Goal: Task Accomplishment & Management: Manage account settings

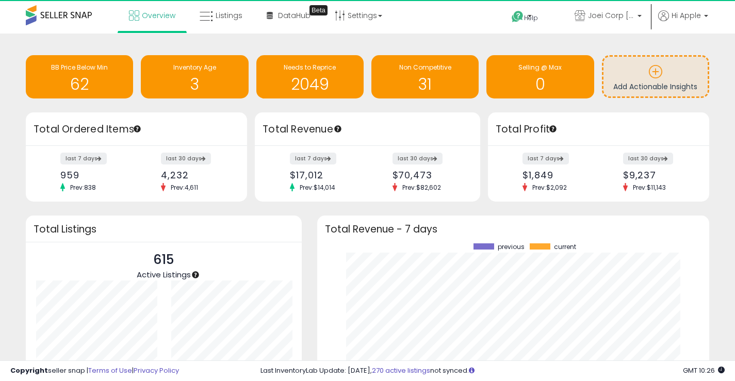
scroll to position [143, 372]
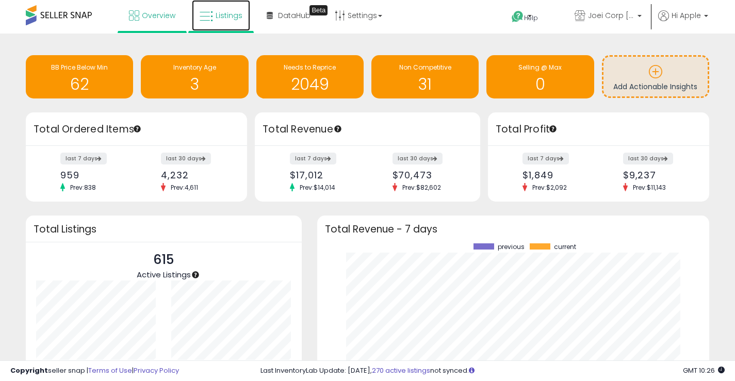
click at [232, 12] on span "Listings" at bounding box center [229, 15] width 27 height 10
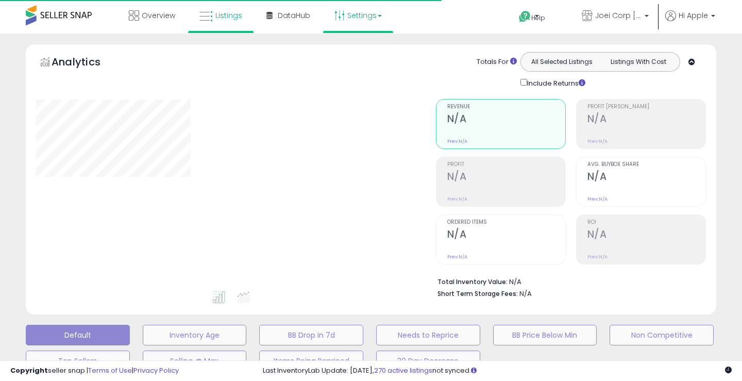
type input "**********"
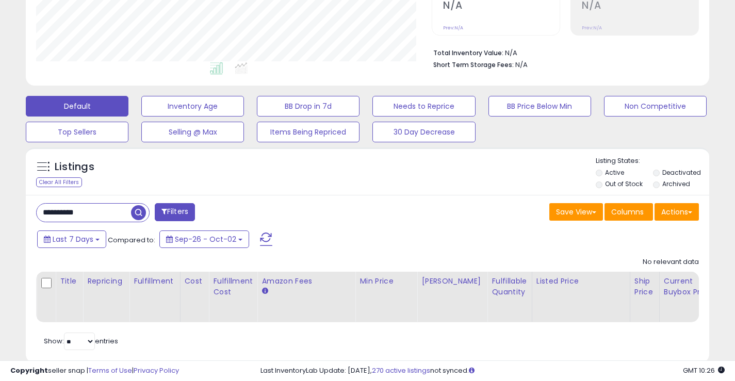
scroll to position [257, 0]
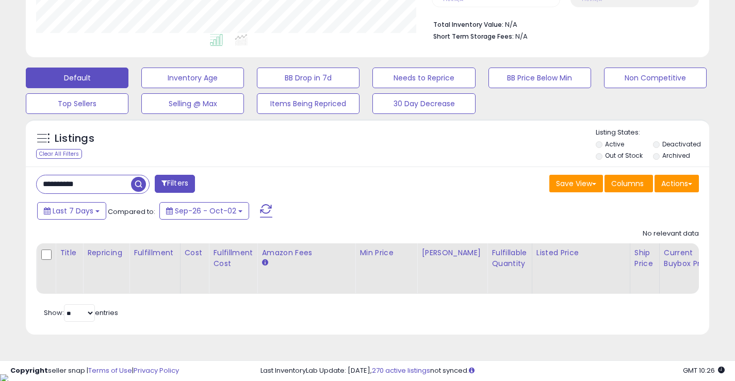
click at [119, 184] on input "**********" at bounding box center [84, 184] width 94 height 18
click at [119, 184] on input "**********" at bounding box center [116, 184] width 159 height 18
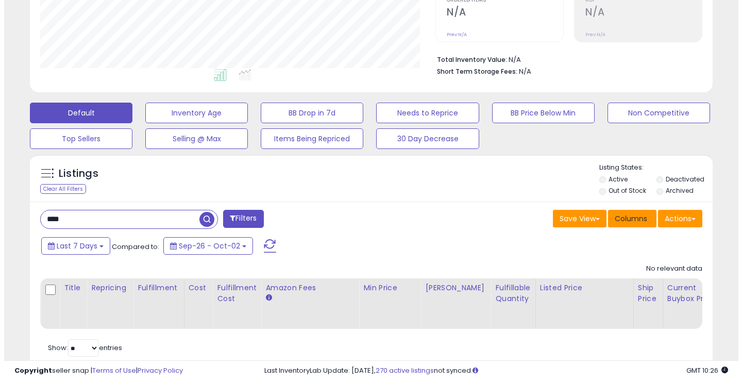
scroll to position [206, 0]
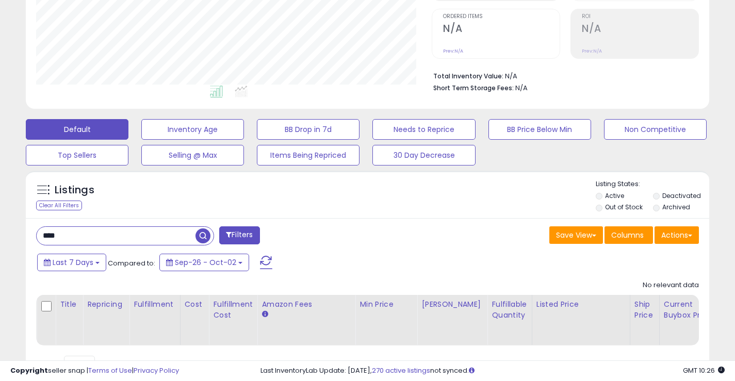
type input "****"
click at [671, 188] on p "Listing States:" at bounding box center [652, 184] width 113 height 10
click at [671, 194] on label "Deactivated" at bounding box center [681, 195] width 39 height 9
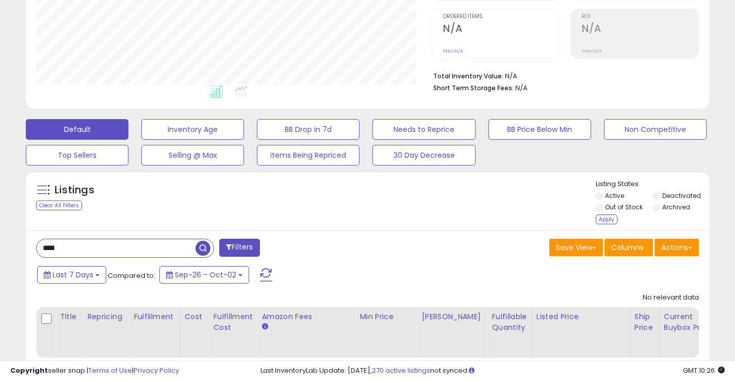
click at [663, 212] on li "Archived" at bounding box center [681, 208] width 56 height 11
click at [665, 208] on label "Archived" at bounding box center [676, 207] width 28 height 9
click at [606, 222] on div "Apply" at bounding box center [607, 219] width 22 height 10
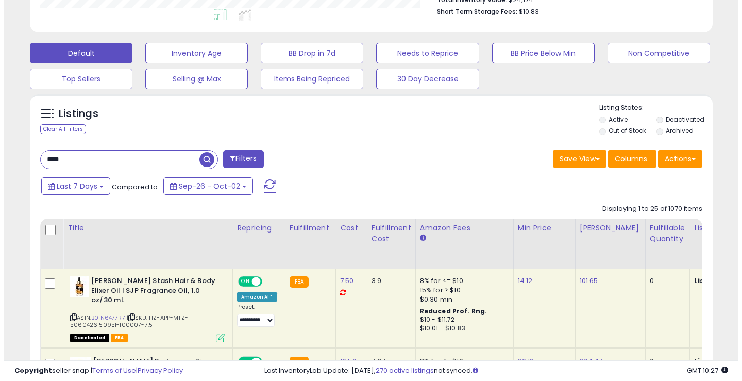
scroll to position [360, 0]
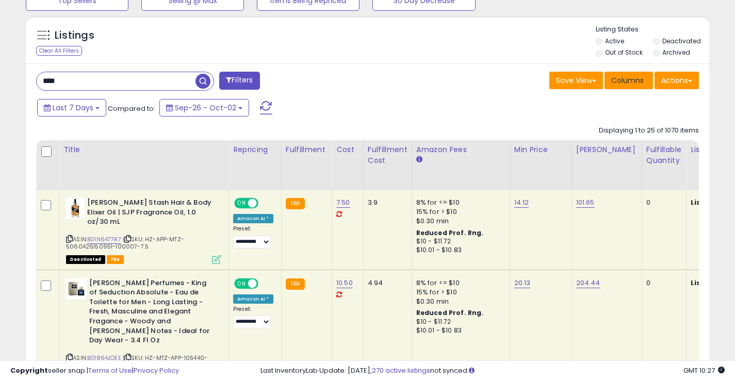
click at [634, 84] on span "Columns" at bounding box center [627, 80] width 32 height 10
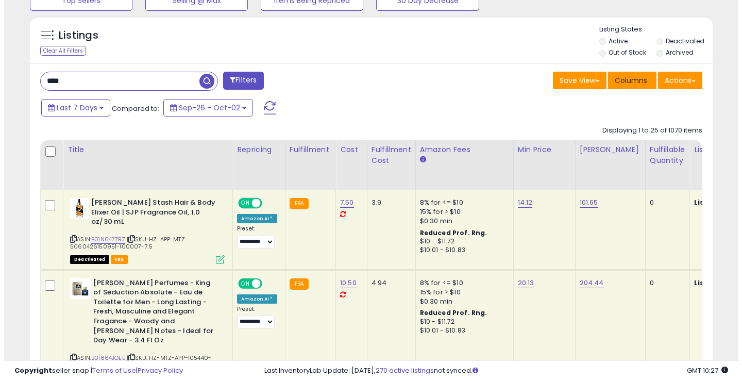
scroll to position [211, 400]
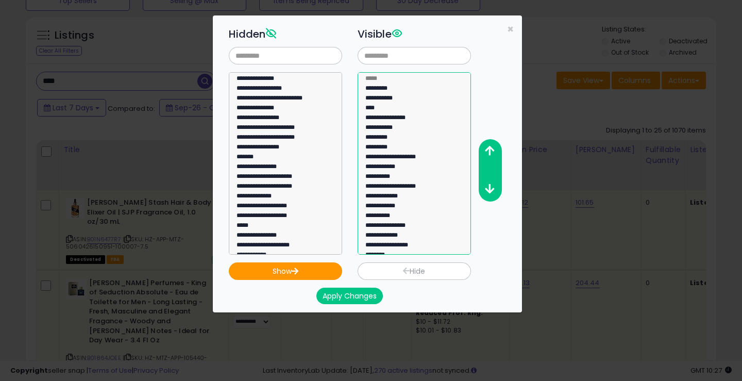
click at [417, 157] on option "**********" at bounding box center [411, 159] width 92 height 10
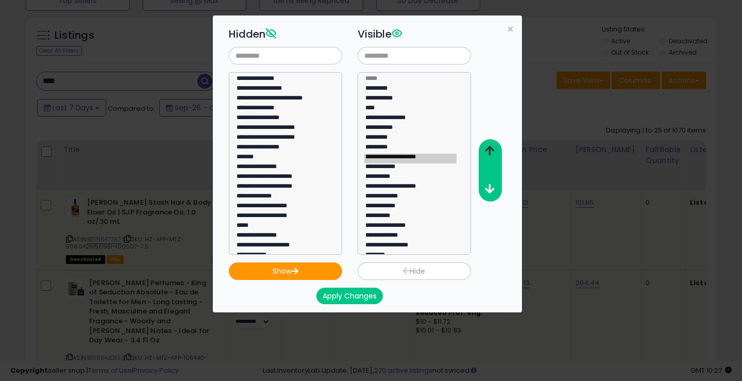
click at [496, 153] on button "button" at bounding box center [489, 151] width 23 height 19
click at [489, 190] on icon "button" at bounding box center [489, 189] width 9 height 11
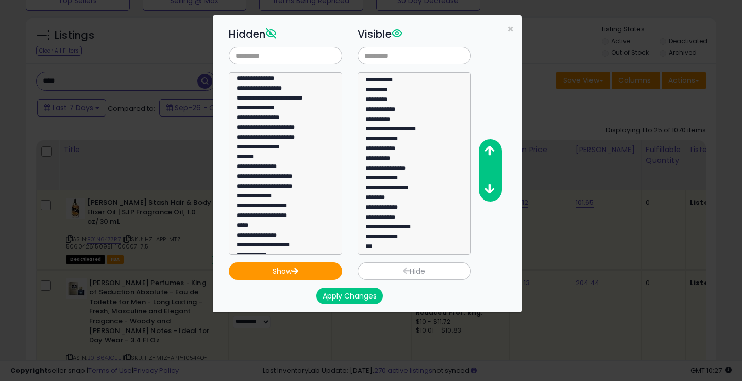
scroll to position [118, 0]
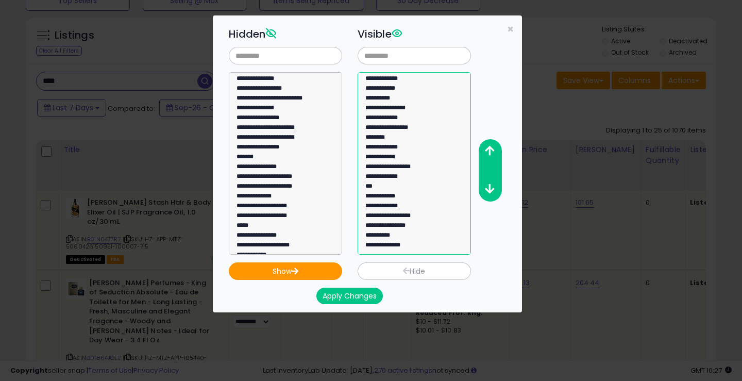
select select "**********"
click at [415, 215] on option "**********" at bounding box center [411, 217] width 92 height 10
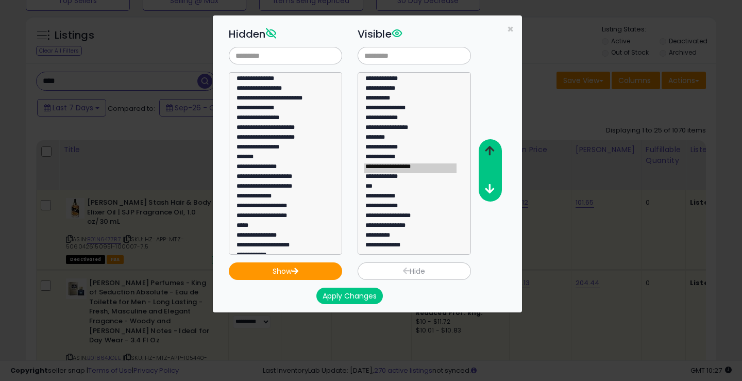
click at [493, 147] on icon "button" at bounding box center [489, 150] width 9 height 11
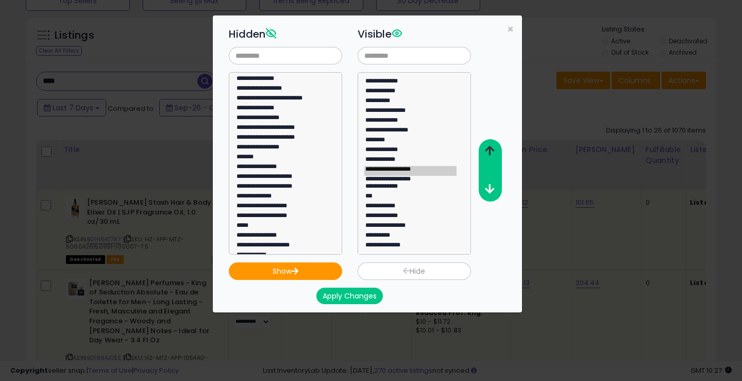
click at [493, 147] on icon "button" at bounding box center [489, 150] width 9 height 11
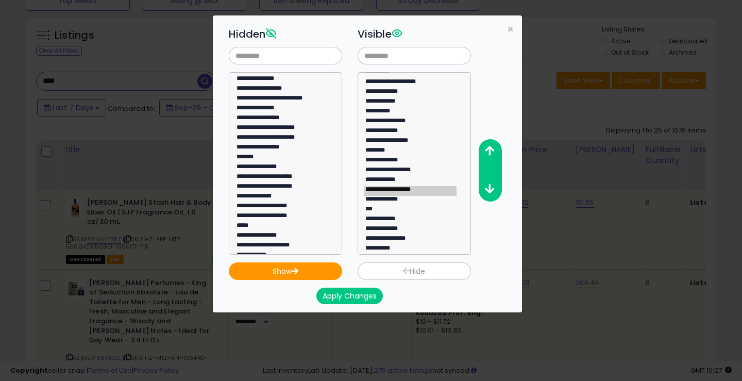
scroll to position [66, 0]
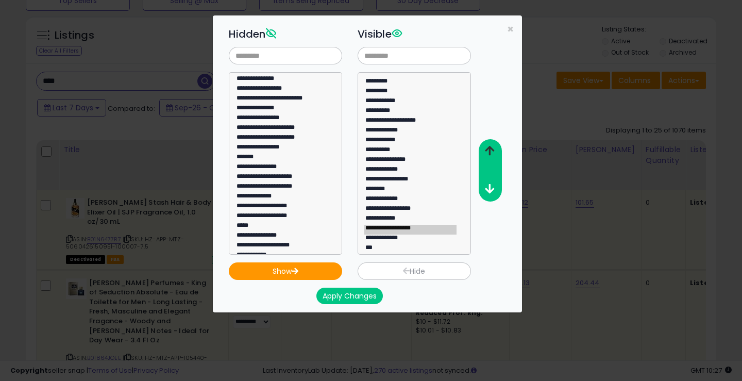
click at [488, 146] on icon "button" at bounding box center [489, 150] width 9 height 11
click at [490, 146] on icon "button" at bounding box center [489, 150] width 9 height 11
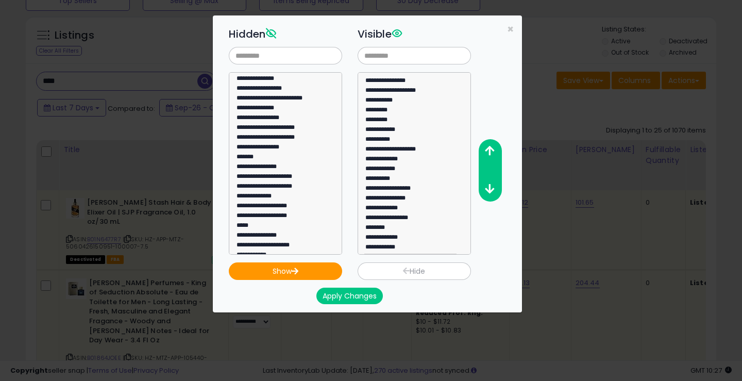
scroll to position [14, 0]
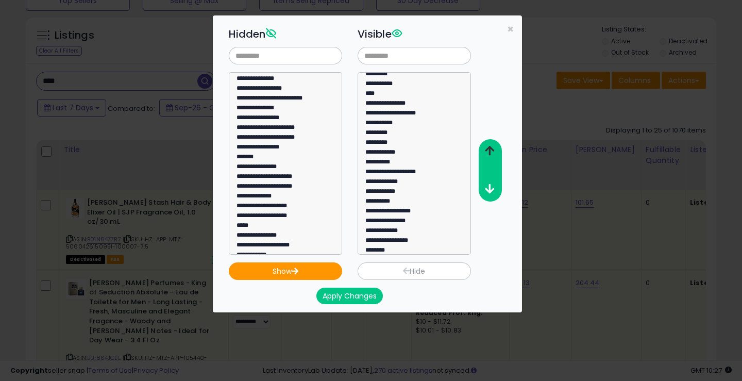
click at [497, 155] on button "button" at bounding box center [489, 151] width 23 height 19
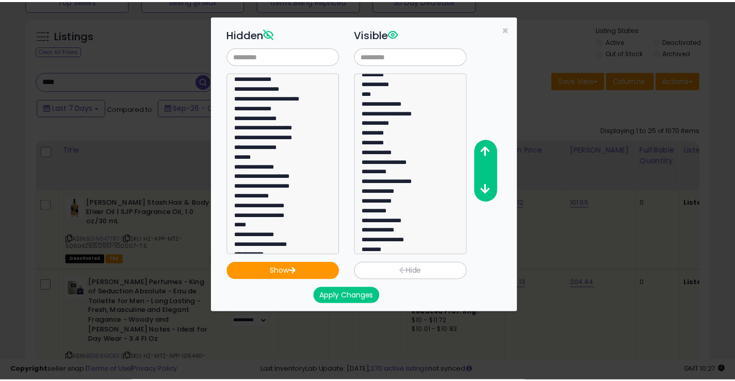
scroll to position [0, 0]
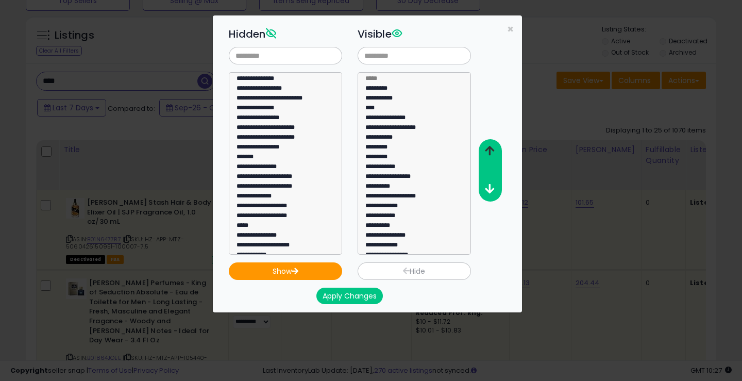
click at [489, 152] on icon "button" at bounding box center [489, 150] width 9 height 11
click at [335, 300] on button "Apply Changes" at bounding box center [350, 296] width 67 height 16
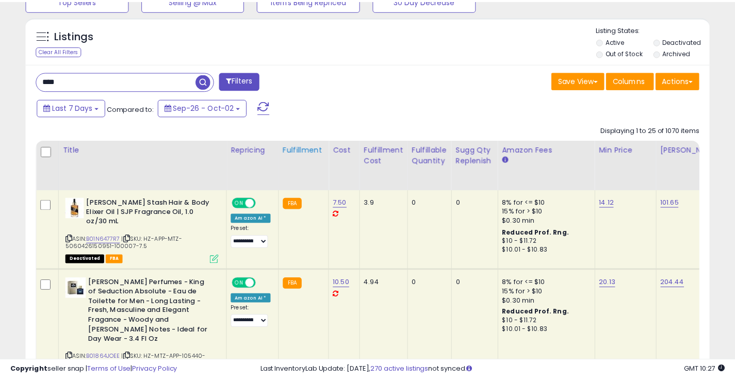
scroll to position [515384, 515200]
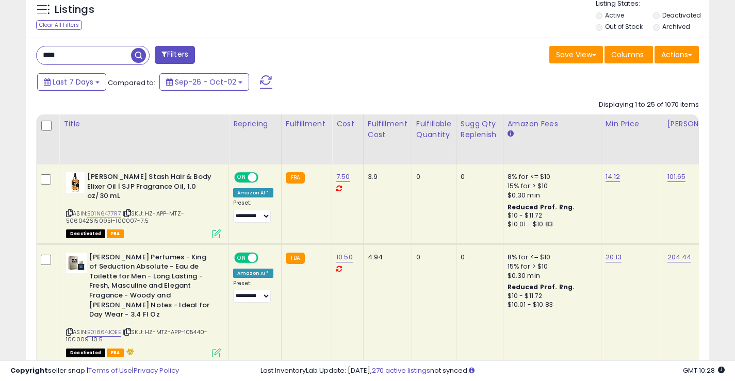
scroll to position [465, 0]
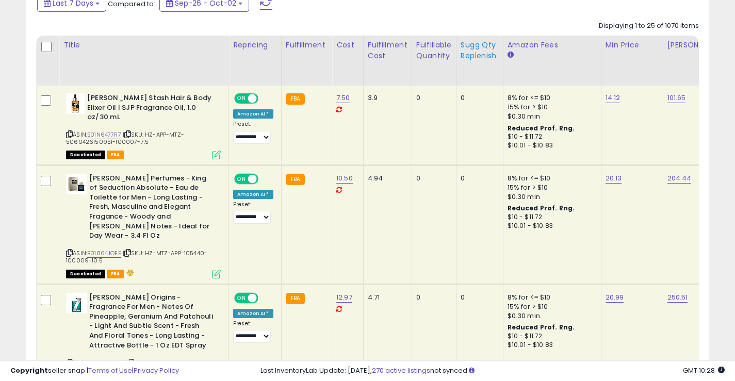
click at [479, 46] on div "Sugg Qty Replenish" at bounding box center [479, 51] width 38 height 22
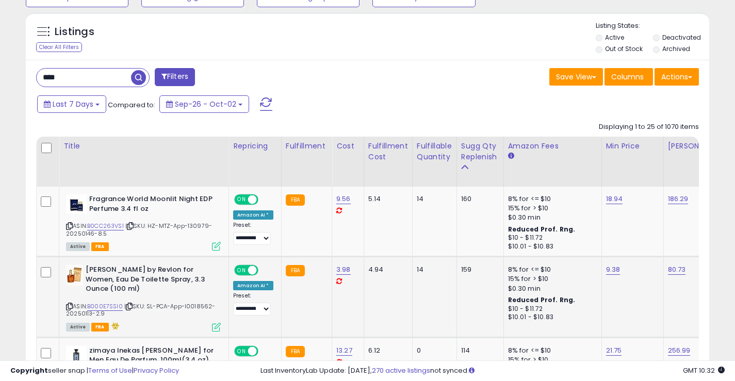
scroll to position [414, 0]
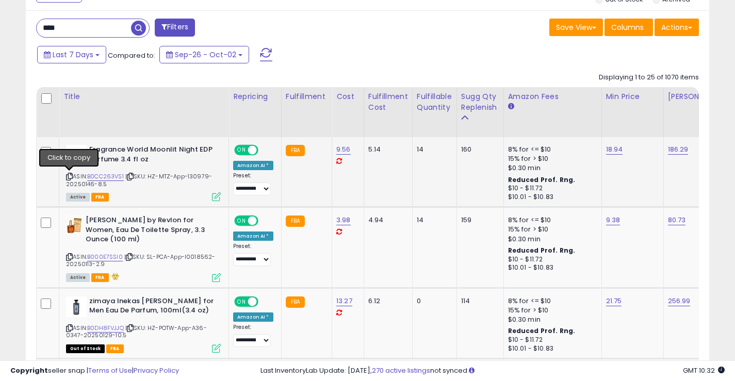
click at [70, 177] on icon at bounding box center [69, 177] width 7 height 6
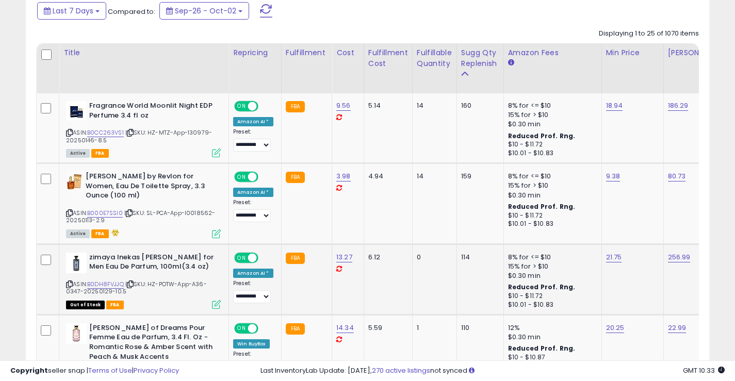
scroll to position [465, 0]
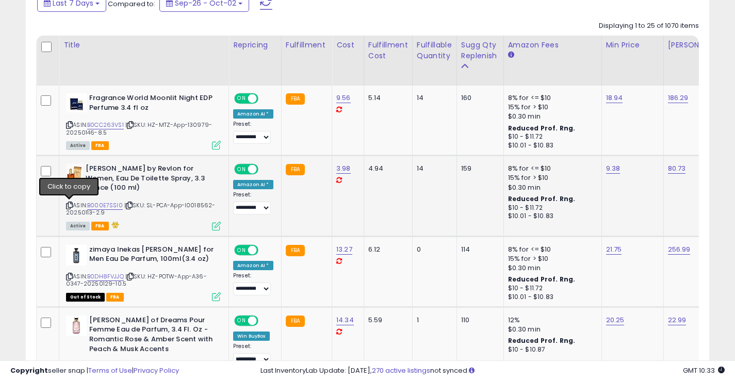
click at [69, 207] on icon at bounding box center [69, 206] width 7 height 6
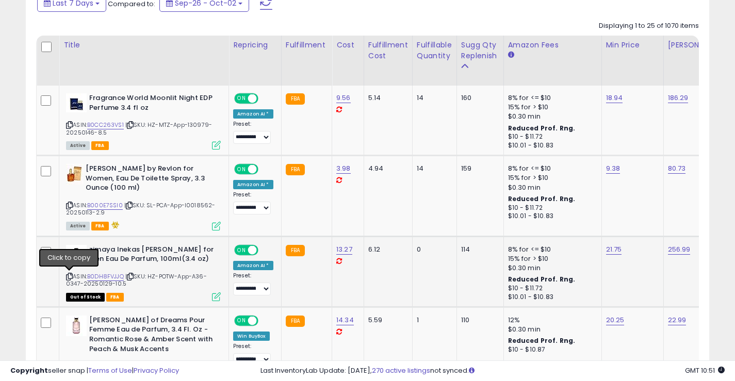
click at [70, 276] on icon at bounding box center [69, 277] width 7 height 6
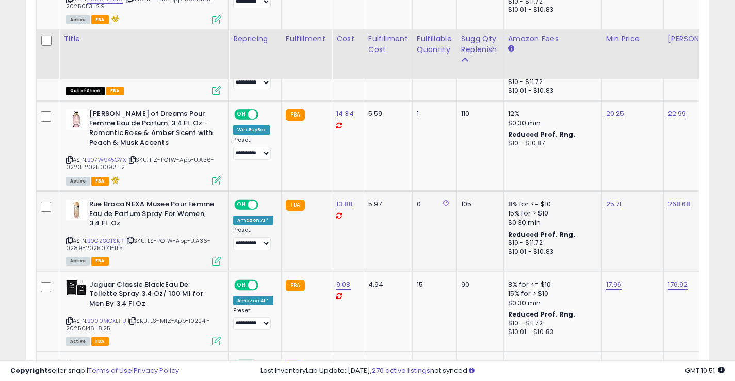
scroll to position [774, 0]
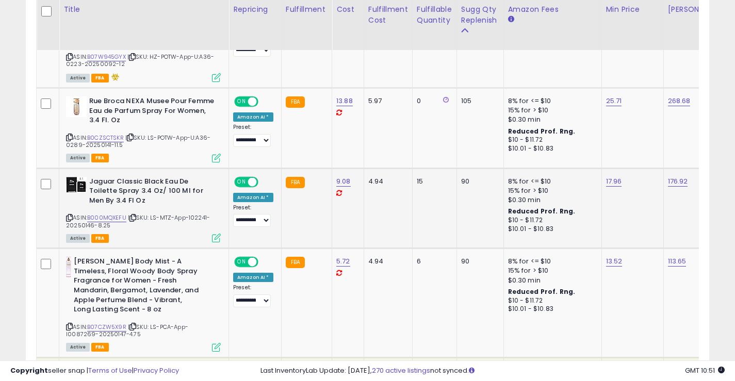
click at [70, 219] on icon at bounding box center [69, 218] width 7 height 6
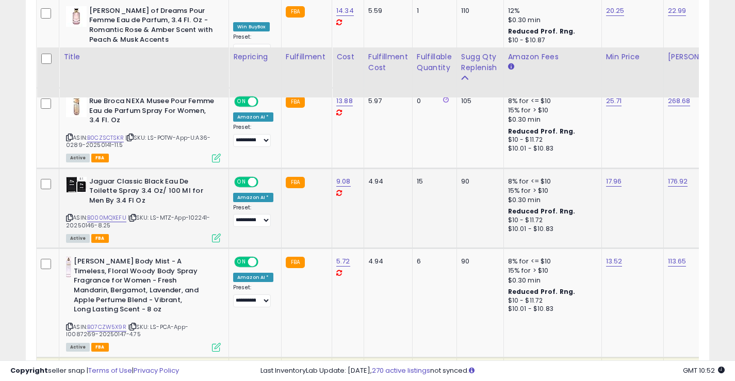
scroll to position [878, 0]
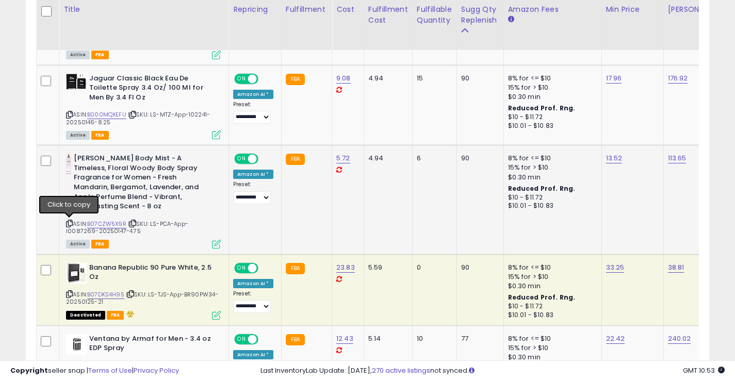
click at [68, 225] on icon at bounding box center [69, 224] width 7 height 6
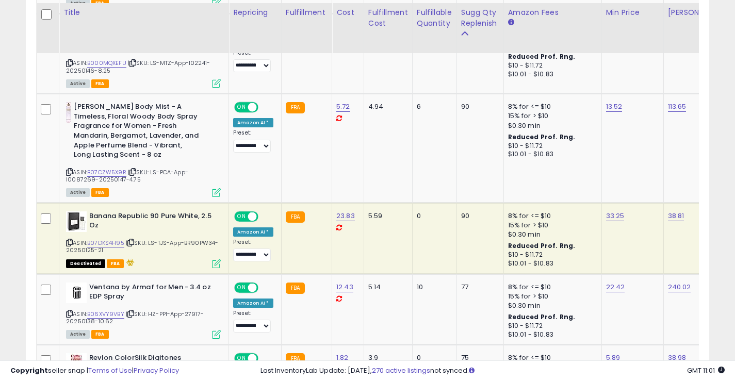
scroll to position [1032, 0]
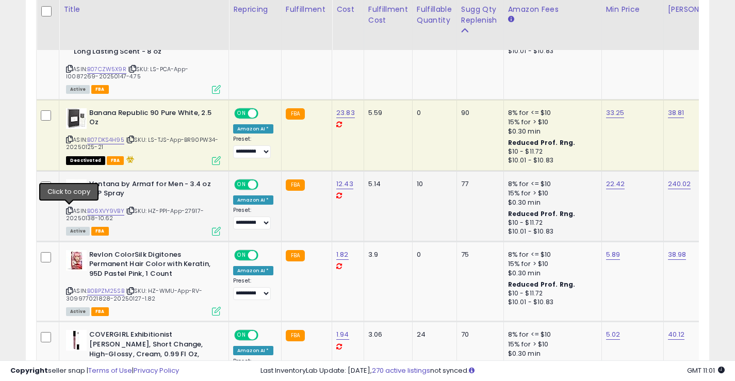
click at [69, 210] on icon at bounding box center [69, 211] width 7 height 6
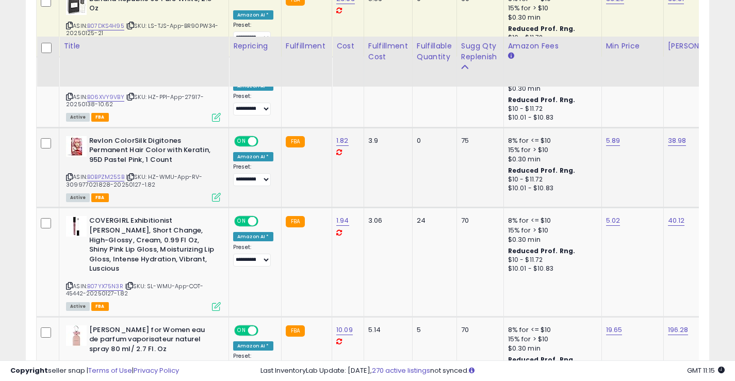
scroll to position [1187, 0]
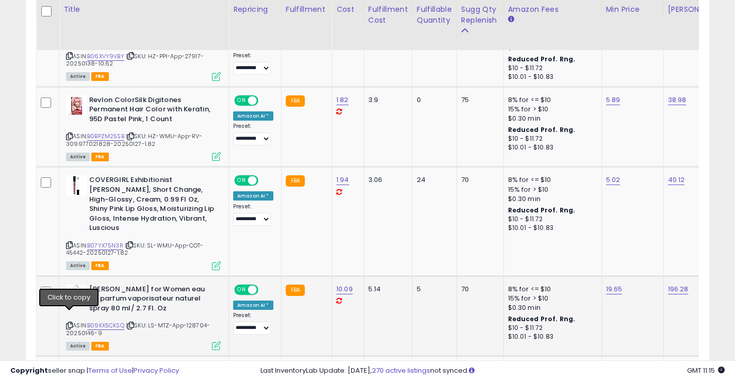
click at [70, 323] on icon at bounding box center [69, 326] width 7 height 6
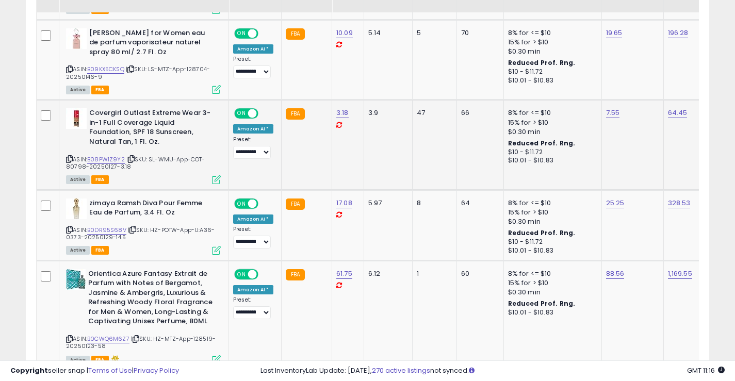
scroll to position [1445, 0]
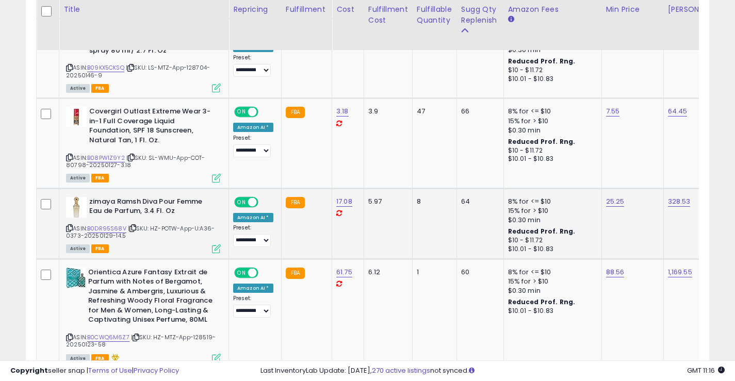
click at [69, 225] on icon at bounding box center [69, 228] width 7 height 6
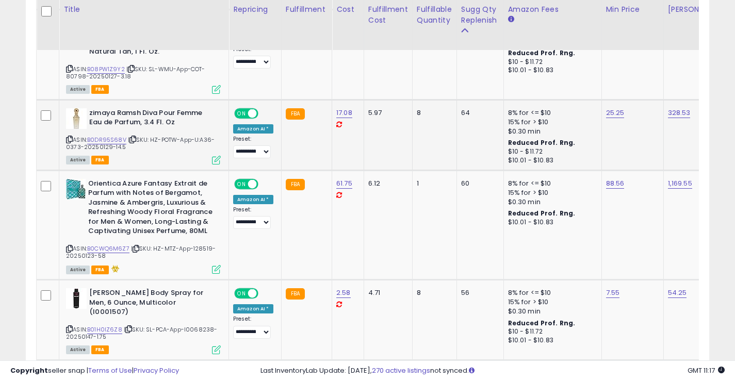
scroll to position [1548, 0]
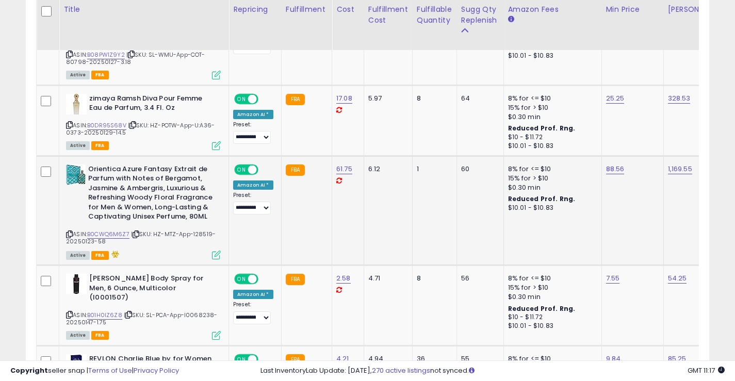
click at [70, 232] on icon at bounding box center [69, 235] width 7 height 6
click at [71, 232] on icon at bounding box center [69, 235] width 7 height 6
click at [69, 232] on icon at bounding box center [69, 235] width 7 height 6
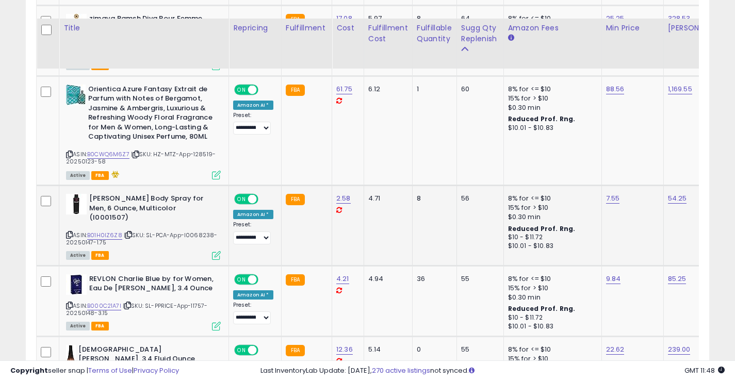
scroll to position [1651, 0]
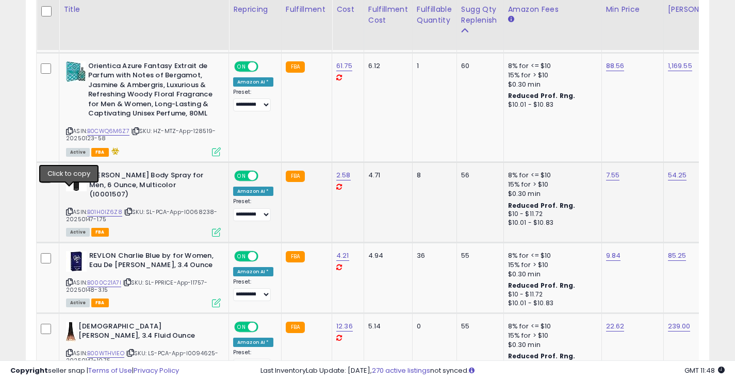
click at [69, 209] on icon at bounding box center [69, 212] width 7 height 6
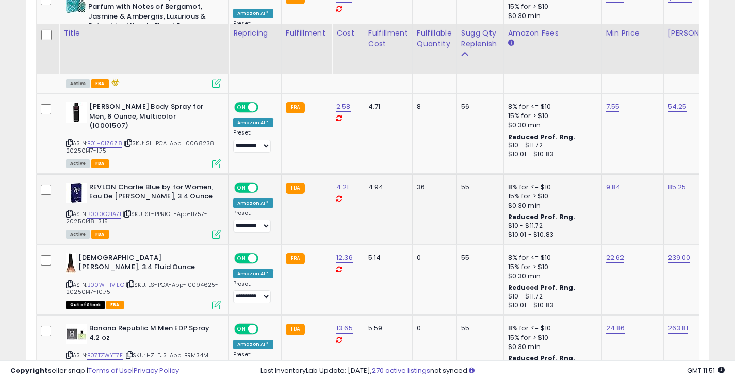
scroll to position [1754, 0]
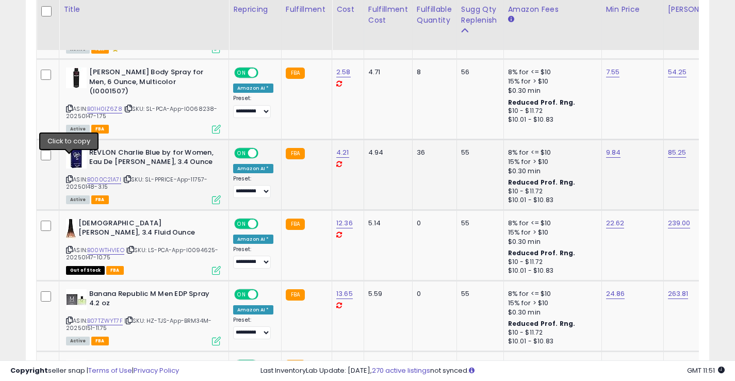
click at [71, 176] on icon at bounding box center [69, 179] width 7 height 6
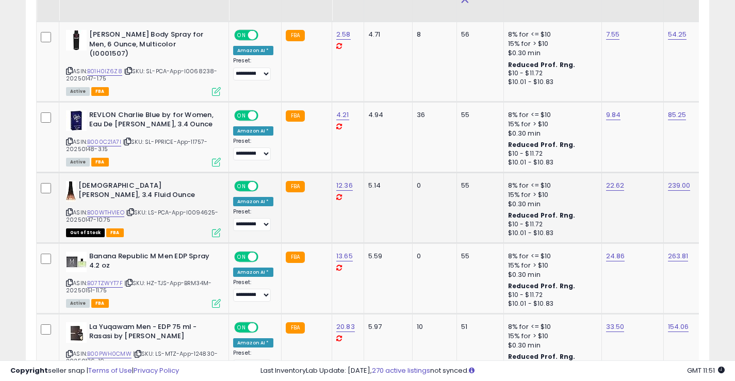
scroll to position [1806, 0]
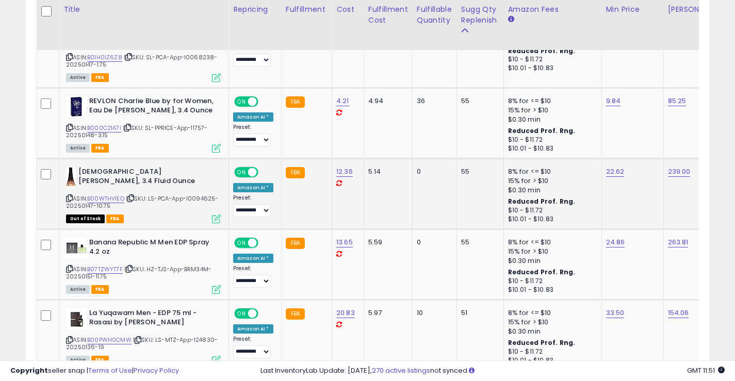
click at [68, 195] on icon at bounding box center [69, 198] width 7 height 6
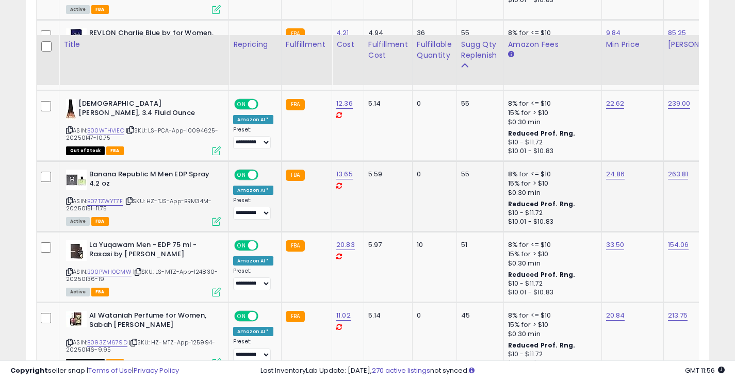
scroll to position [1909, 0]
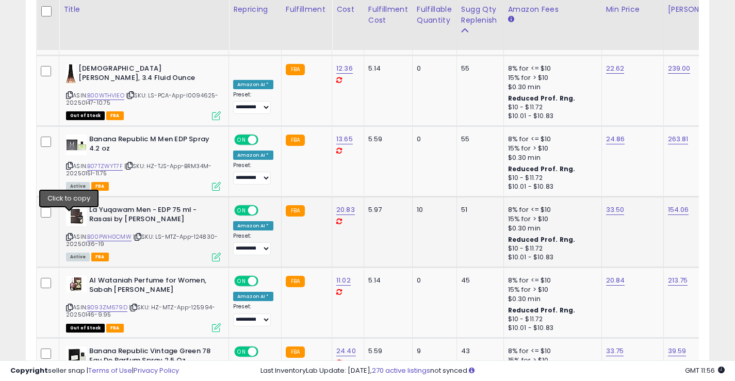
click at [71, 234] on icon at bounding box center [69, 237] width 7 height 6
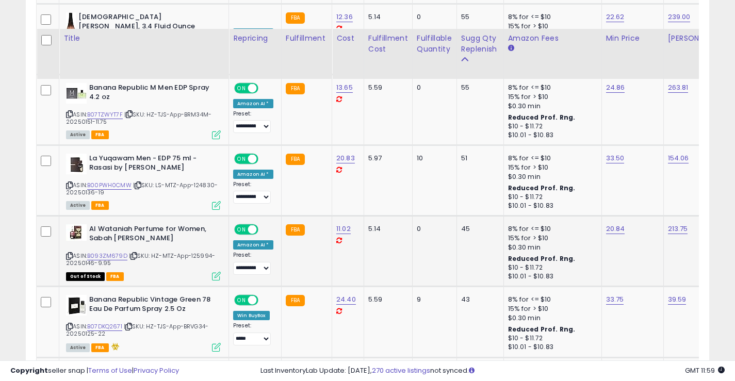
scroll to position [2012, 0]
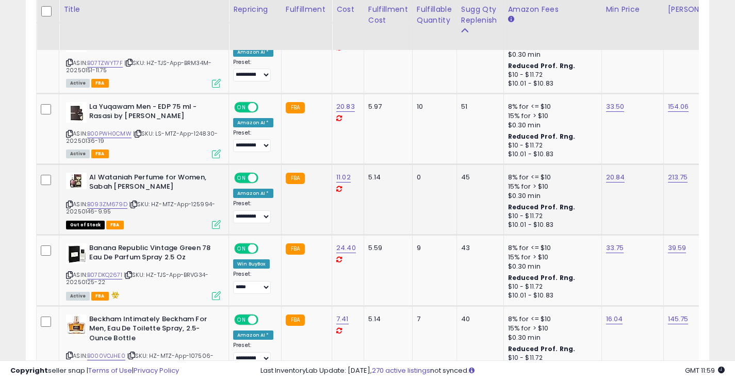
click at [69, 202] on icon at bounding box center [69, 205] width 7 height 6
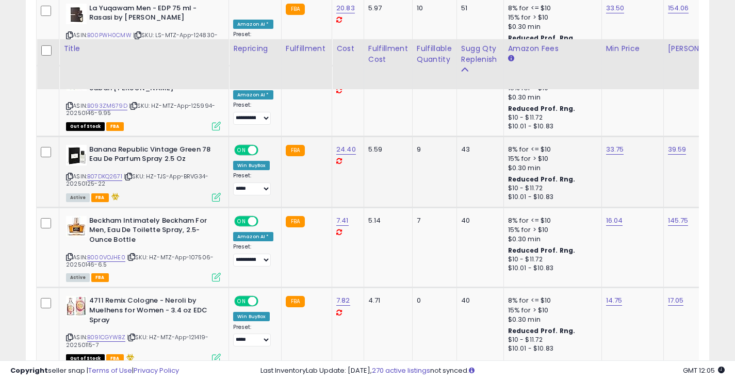
scroll to position [2167, 0]
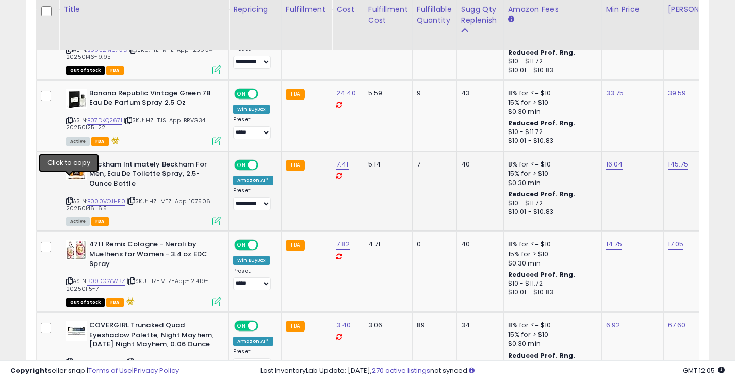
click at [70, 198] on icon at bounding box center [69, 201] width 7 height 6
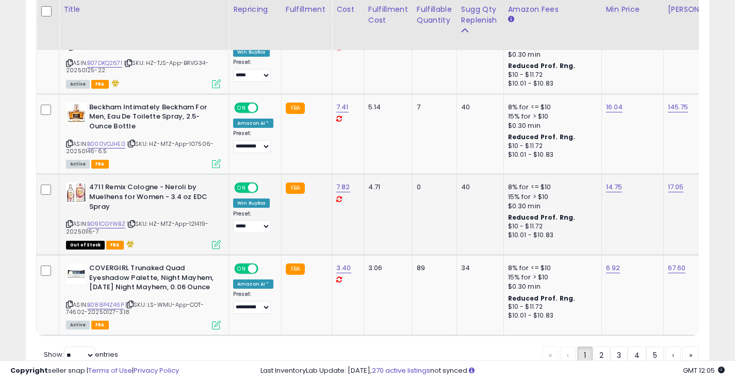
scroll to position [2267, 0]
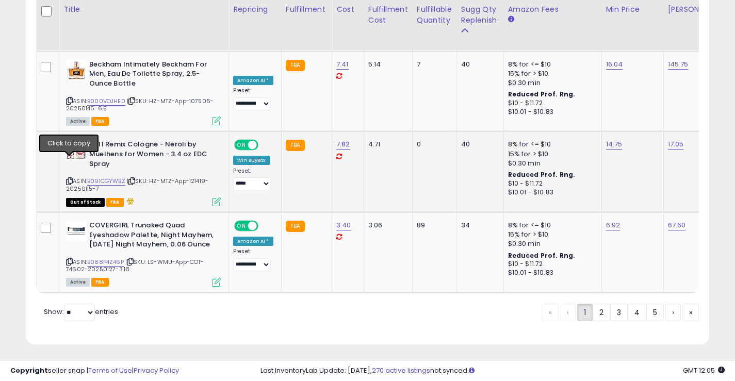
click at [70, 178] on icon at bounding box center [69, 181] width 7 height 6
click at [599, 312] on link "2" at bounding box center [601, 313] width 18 height 18
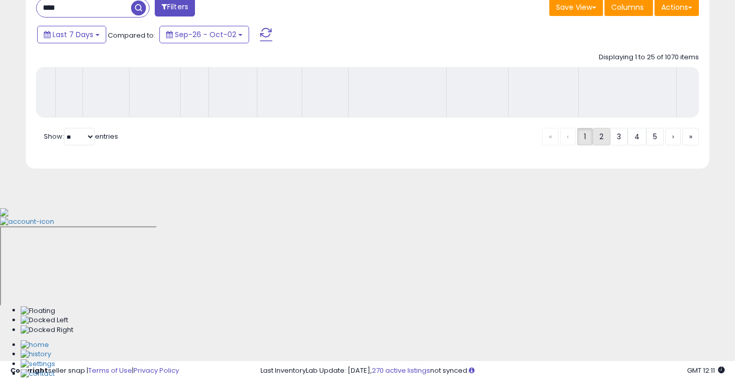
scroll to position [268, 0]
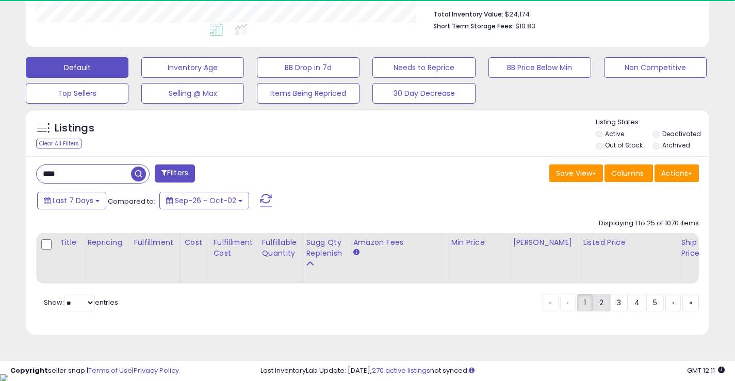
click at [602, 284] on div "Displaying 1 to 25 of 1070 items Title Repricing «" at bounding box center [367, 248] width 663 height 71
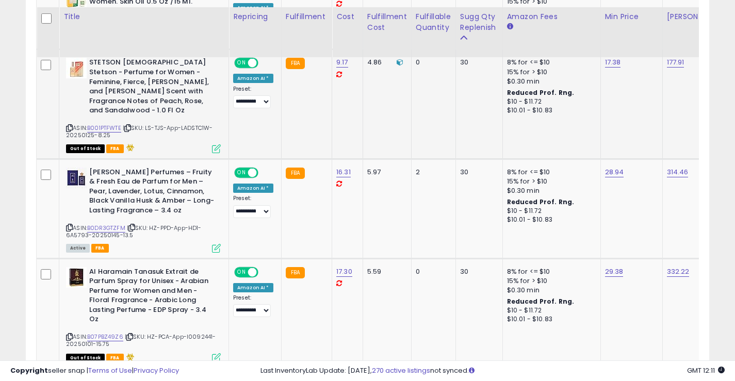
scroll to position [783, 0]
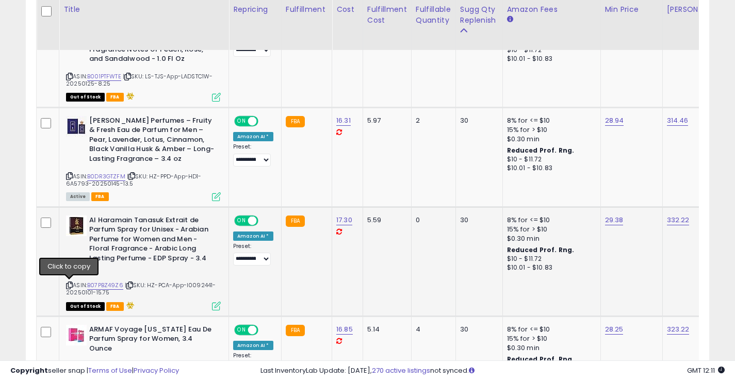
click at [70, 284] on icon at bounding box center [69, 286] width 7 height 6
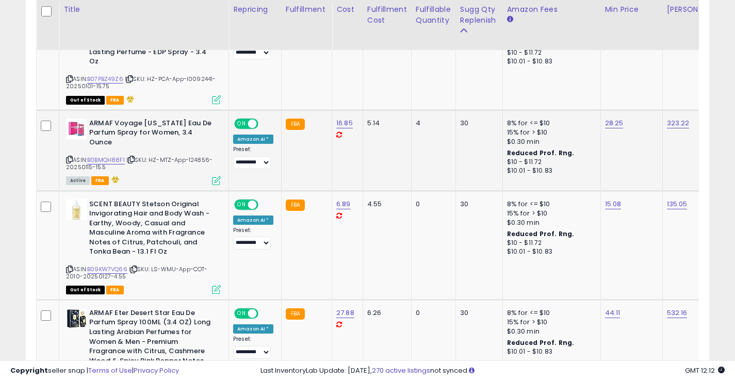
scroll to position [1093, 0]
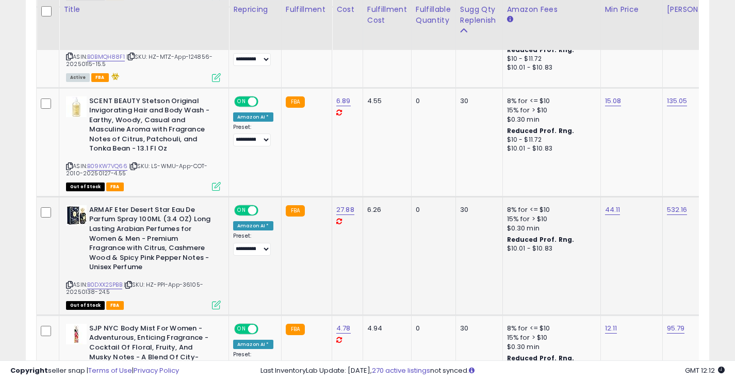
click at [69, 284] on icon at bounding box center [69, 285] width 7 height 6
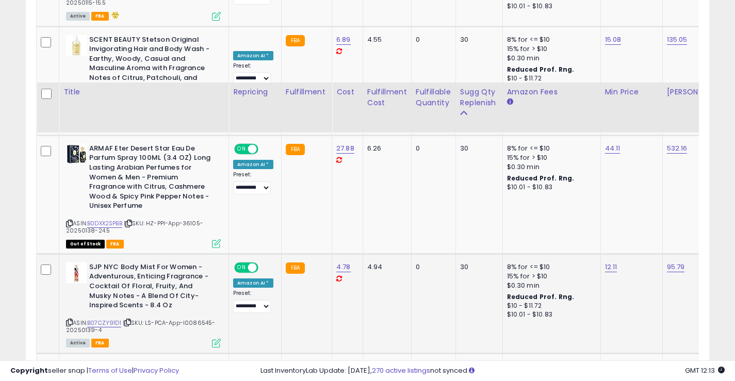
scroll to position [1247, 0]
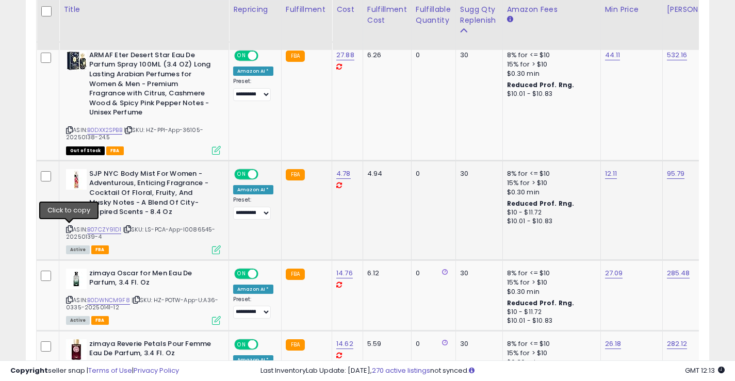
click at [68, 228] on icon at bounding box center [69, 229] width 7 height 6
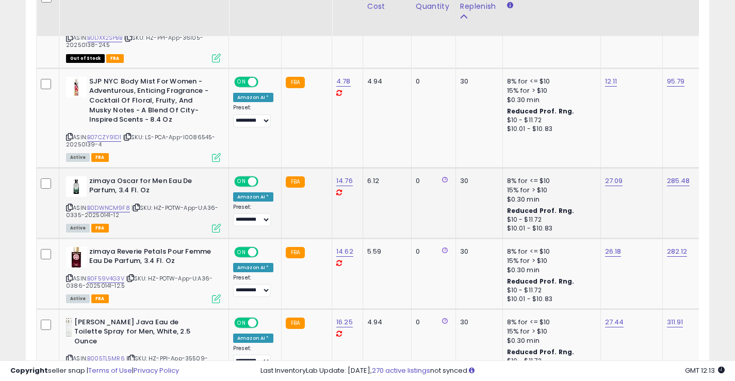
scroll to position [1350, 0]
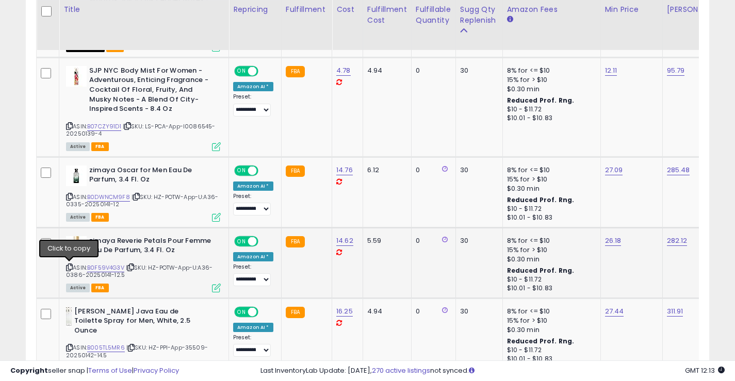
click at [67, 268] on icon at bounding box center [69, 268] width 7 height 6
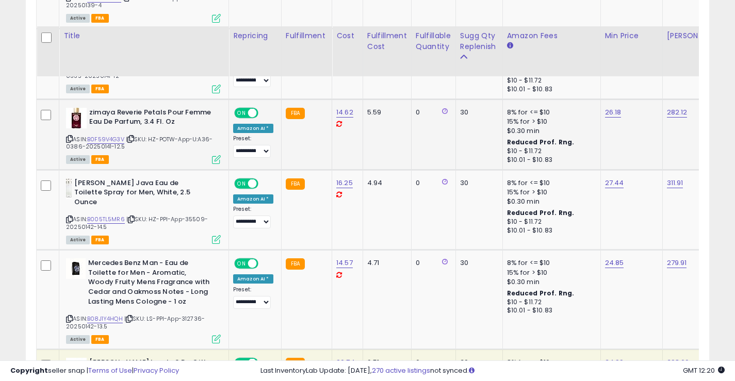
scroll to position [1505, 0]
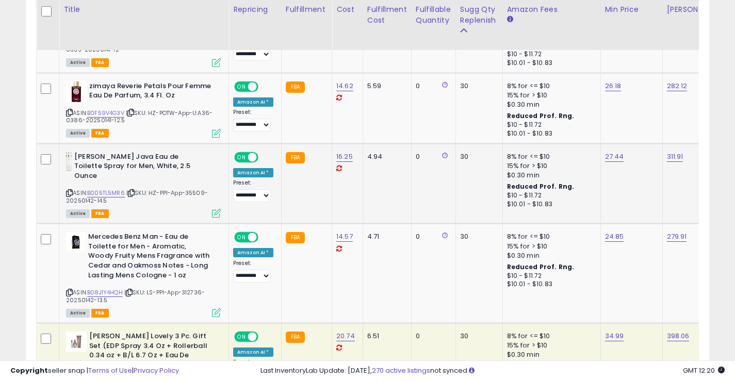
click at [67, 192] on icon at bounding box center [69, 193] width 7 height 6
click at [71, 193] on icon at bounding box center [69, 193] width 7 height 6
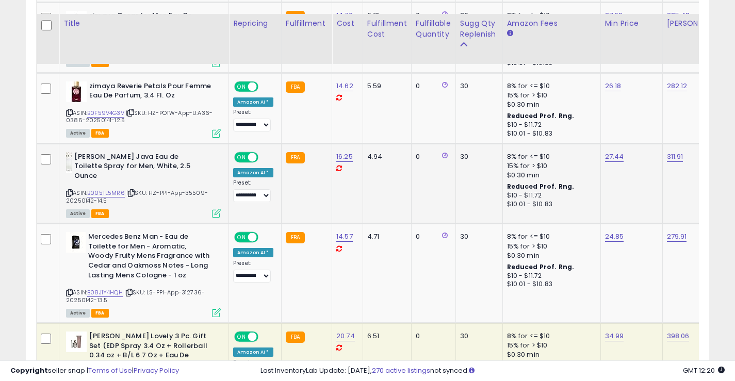
scroll to position [1608, 0]
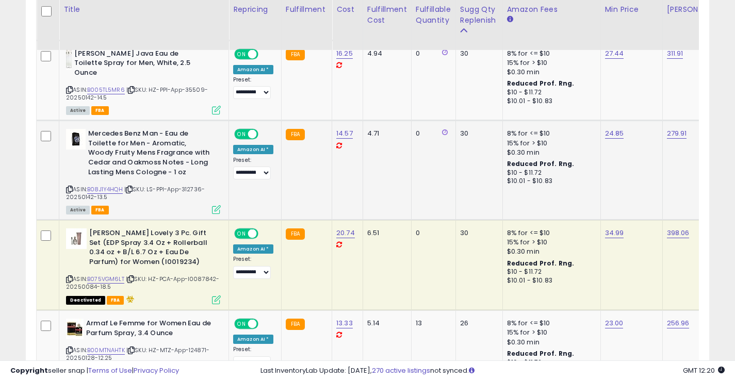
click at [70, 188] on icon at bounding box center [69, 190] width 7 height 6
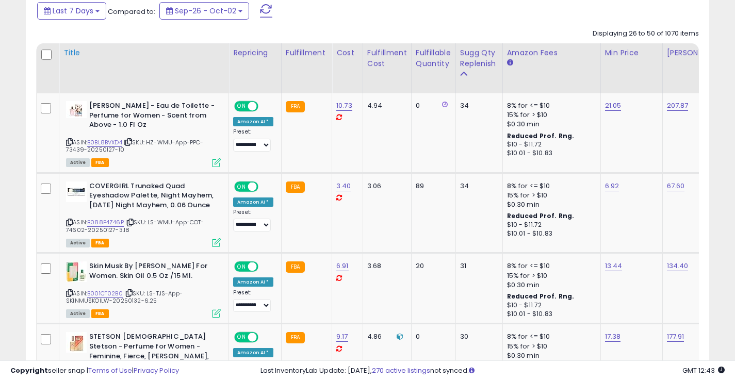
scroll to position [422, 0]
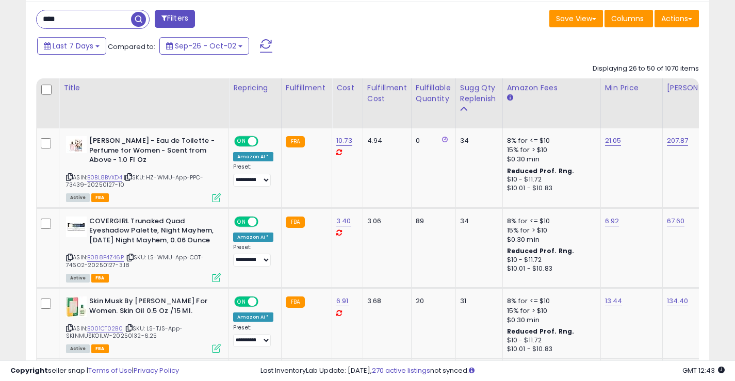
click at [104, 22] on input "****" at bounding box center [84, 19] width 94 height 18
click at [104, 22] on input "****" at bounding box center [116, 19] width 159 height 18
type input "****"
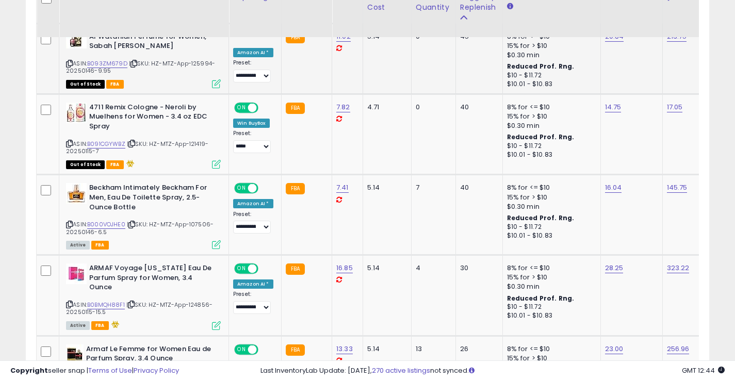
scroll to position [886, 0]
